Goal: Transaction & Acquisition: Purchase product/service

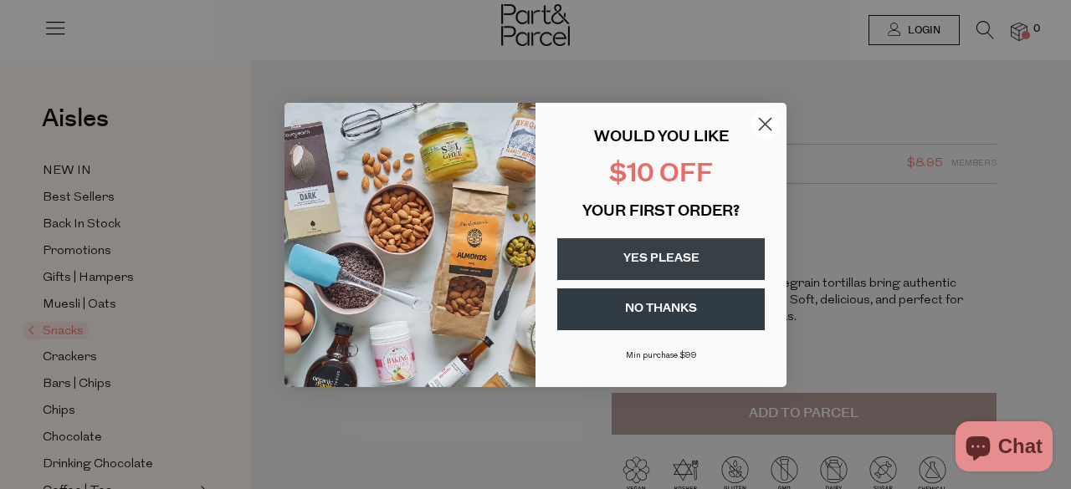
click at [768, 113] on circle "Close dialog" at bounding box center [765, 124] width 28 height 28
click at [764, 115] on circle "Close dialog" at bounding box center [765, 124] width 28 height 28
